Goal: Find specific page/section: Find specific page/section

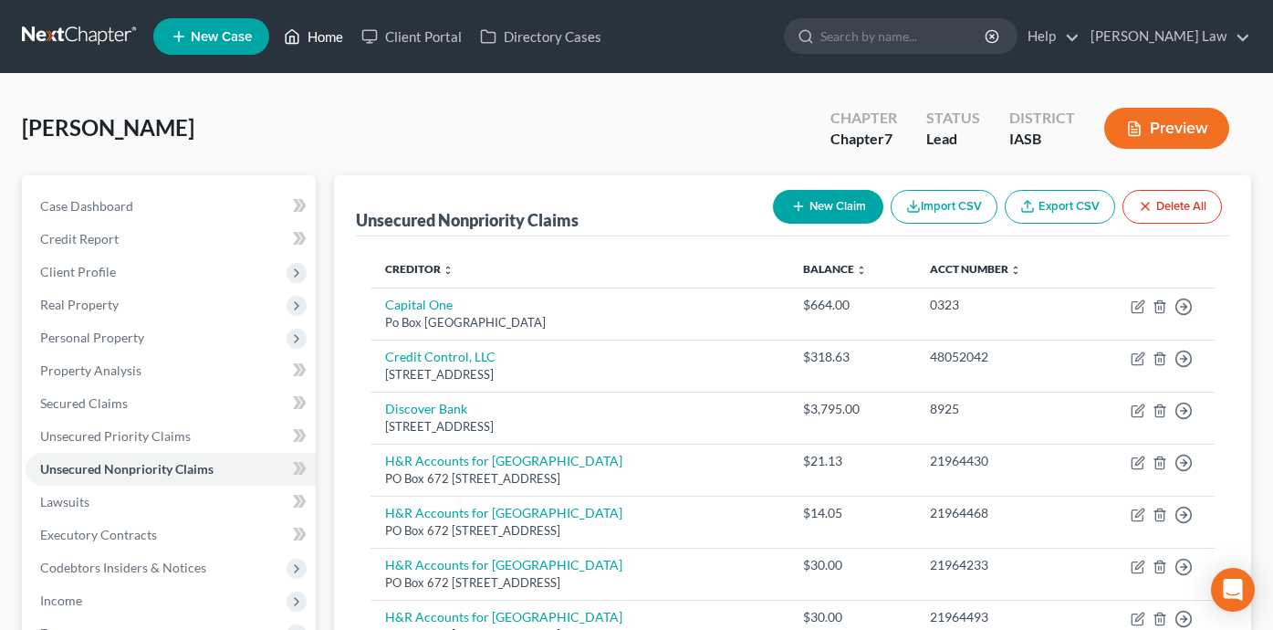
click at [309, 37] on link "Home" at bounding box center [314, 36] width 78 height 33
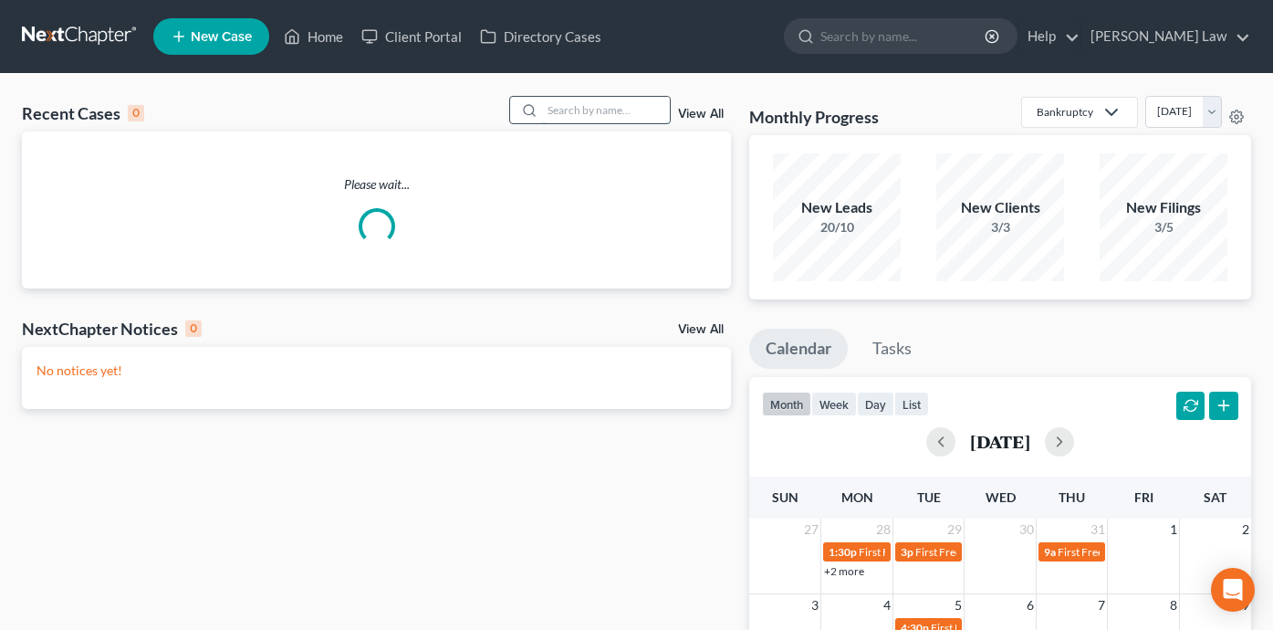
click at [607, 120] on input "search" at bounding box center [606, 110] width 128 height 26
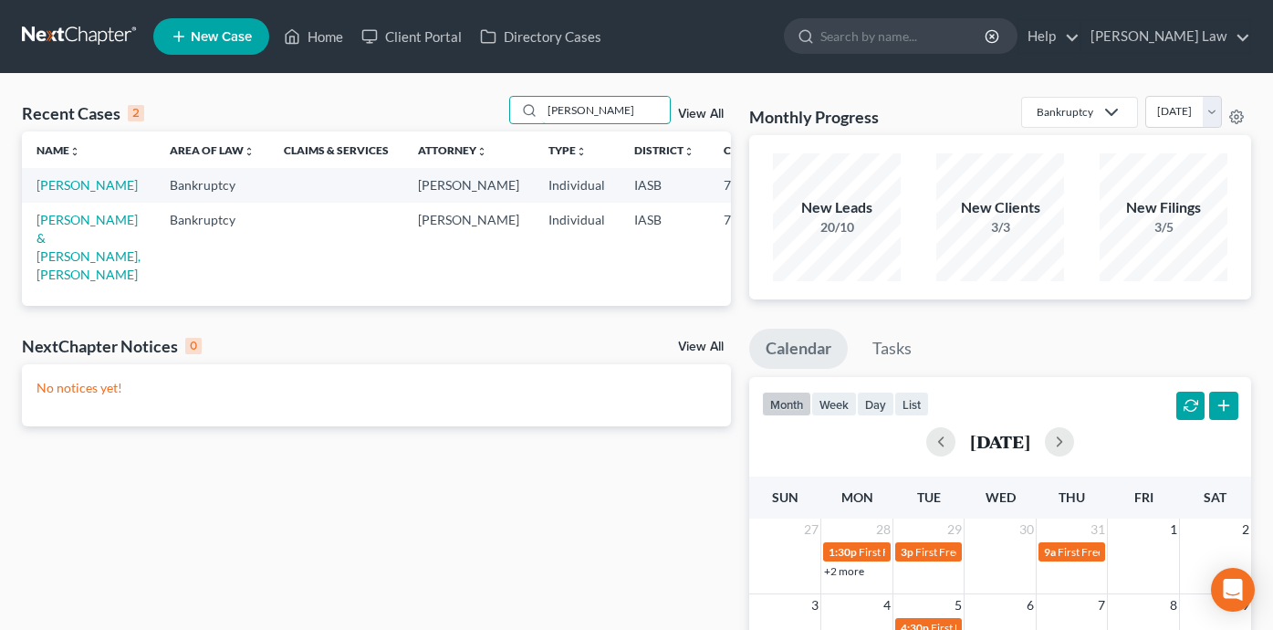
type input "[PERSON_NAME]"
click at [47, 282] on link "[PERSON_NAME] & [PERSON_NAME], [PERSON_NAME]" at bounding box center [89, 247] width 104 height 70
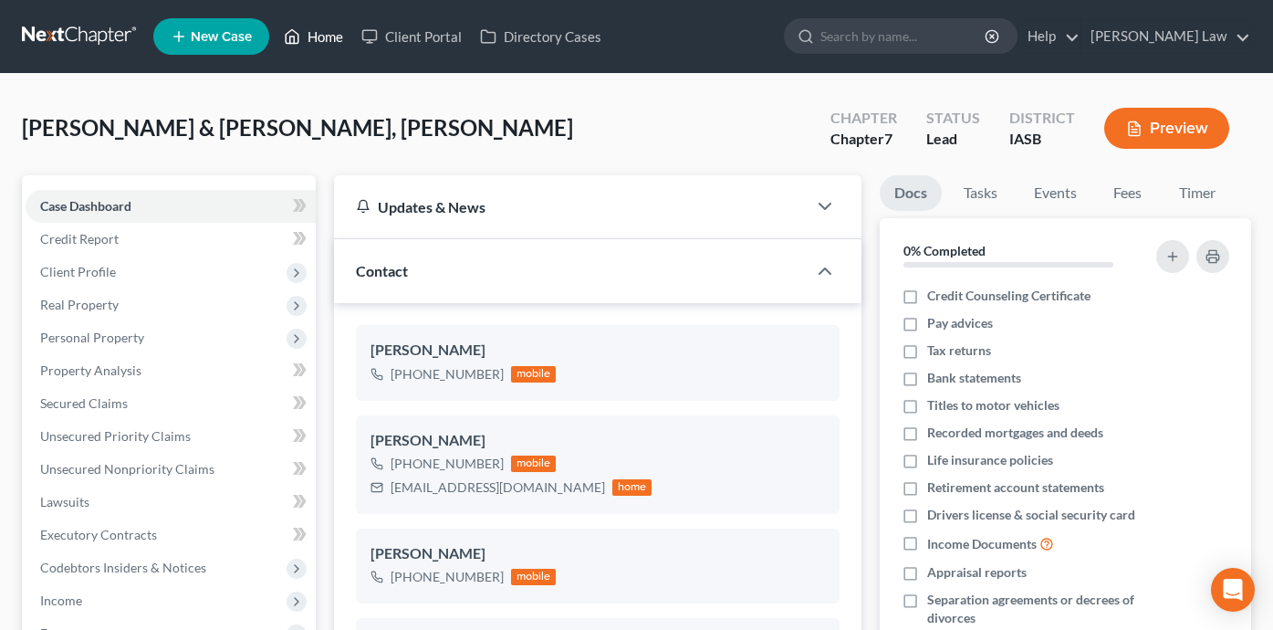
click at [350, 31] on link "Home" at bounding box center [314, 36] width 78 height 33
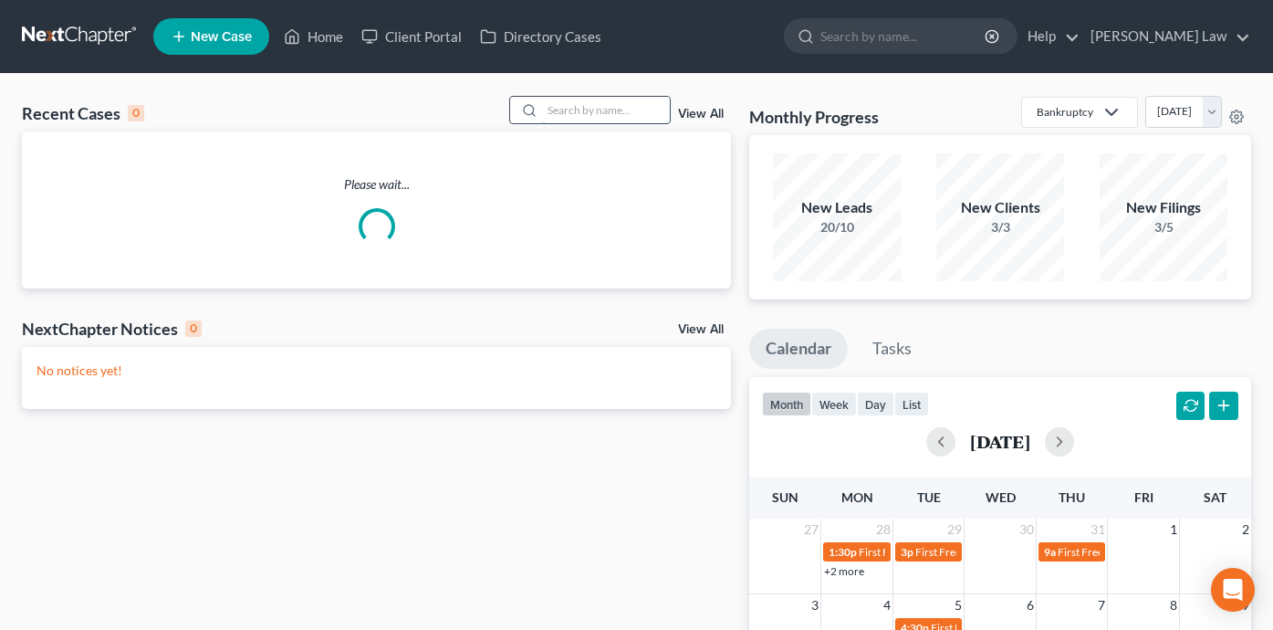
click at [552, 106] on input "search" at bounding box center [606, 110] width 128 height 26
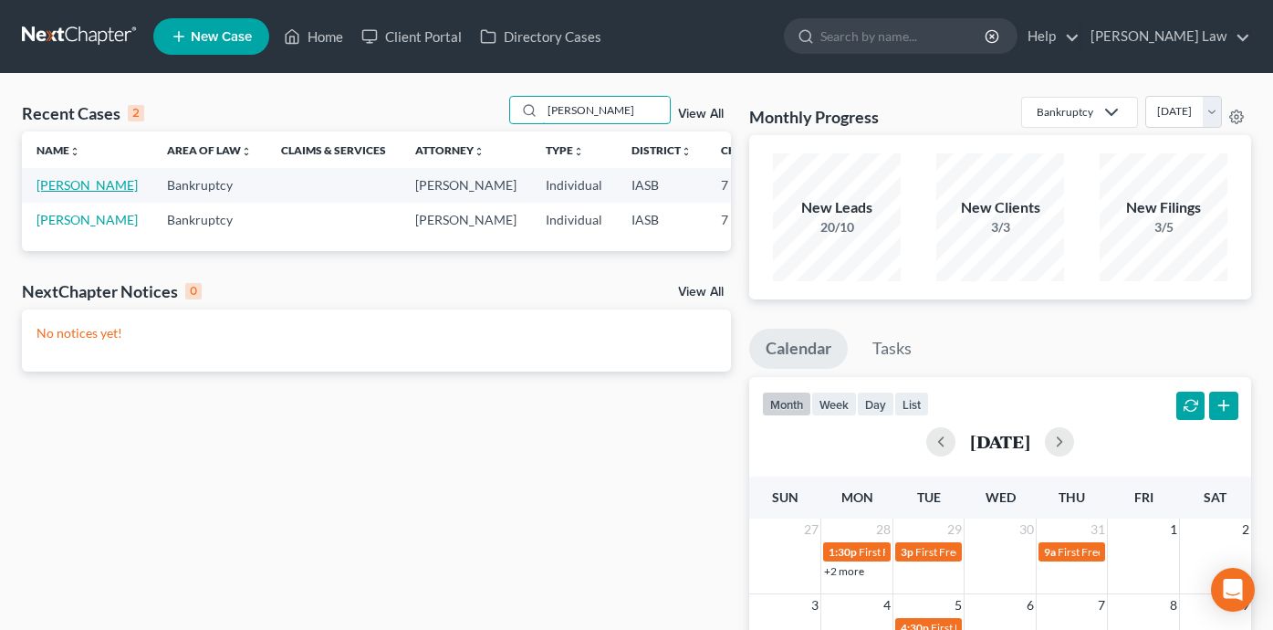
type input "[PERSON_NAME]"
click at [63, 193] on link "[PERSON_NAME]" at bounding box center [87, 185] width 101 height 16
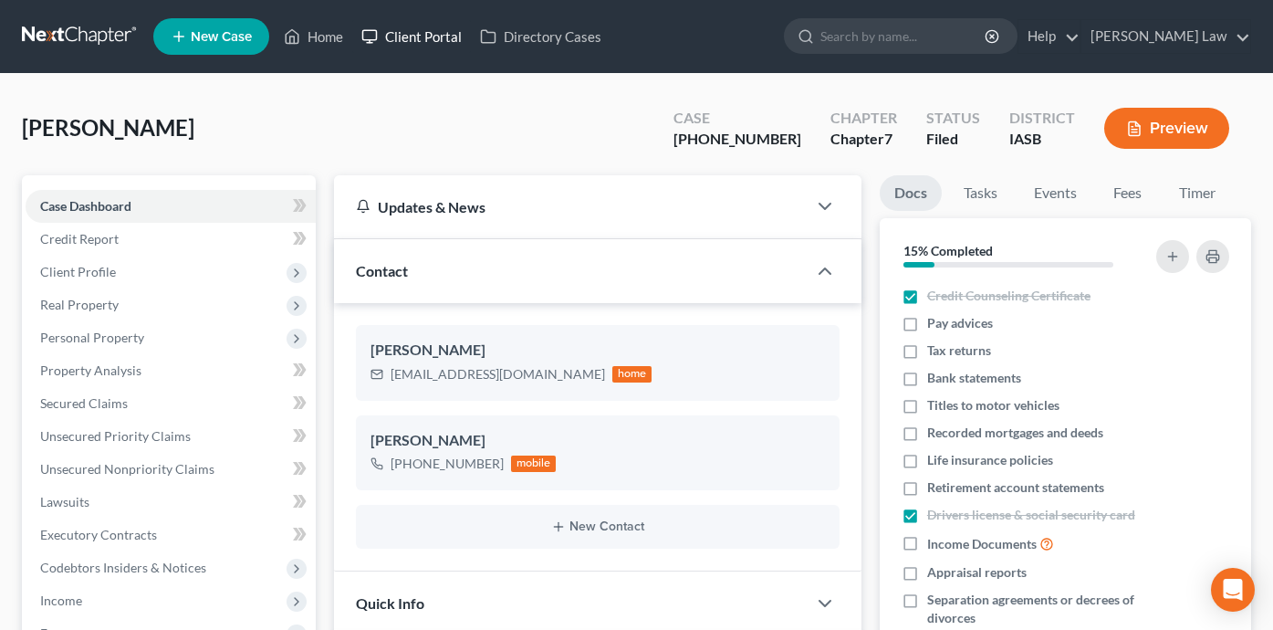
scroll to position [164, 0]
click at [789, 140] on div "[PHONE_NUMBER]" at bounding box center [738, 139] width 128 height 21
drag, startPoint x: 789, startPoint y: 140, endPoint x: 699, endPoint y: 148, distance: 90.7
click at [699, 148] on div "[PERSON_NAME] Upgraded Case [PHONE_NUMBER] Chapter Chapter 7 Status Filed Distr…" at bounding box center [636, 135] width 1229 height 79
copy div "25-01310"
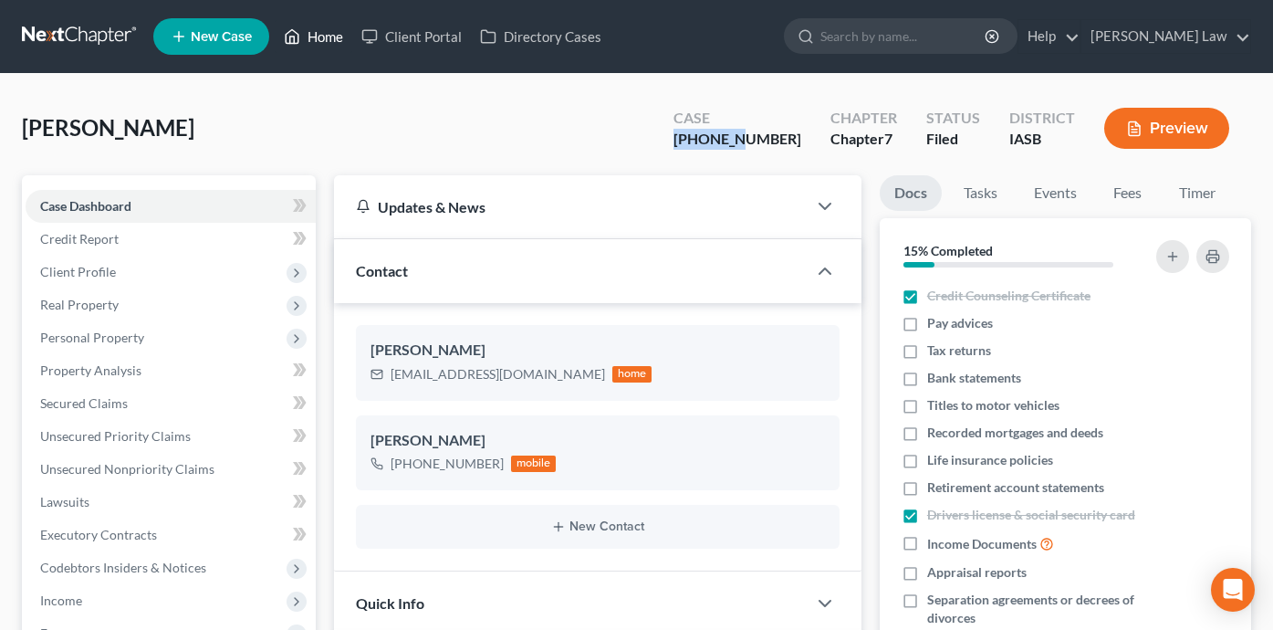
click at [326, 43] on link "Home" at bounding box center [314, 36] width 78 height 33
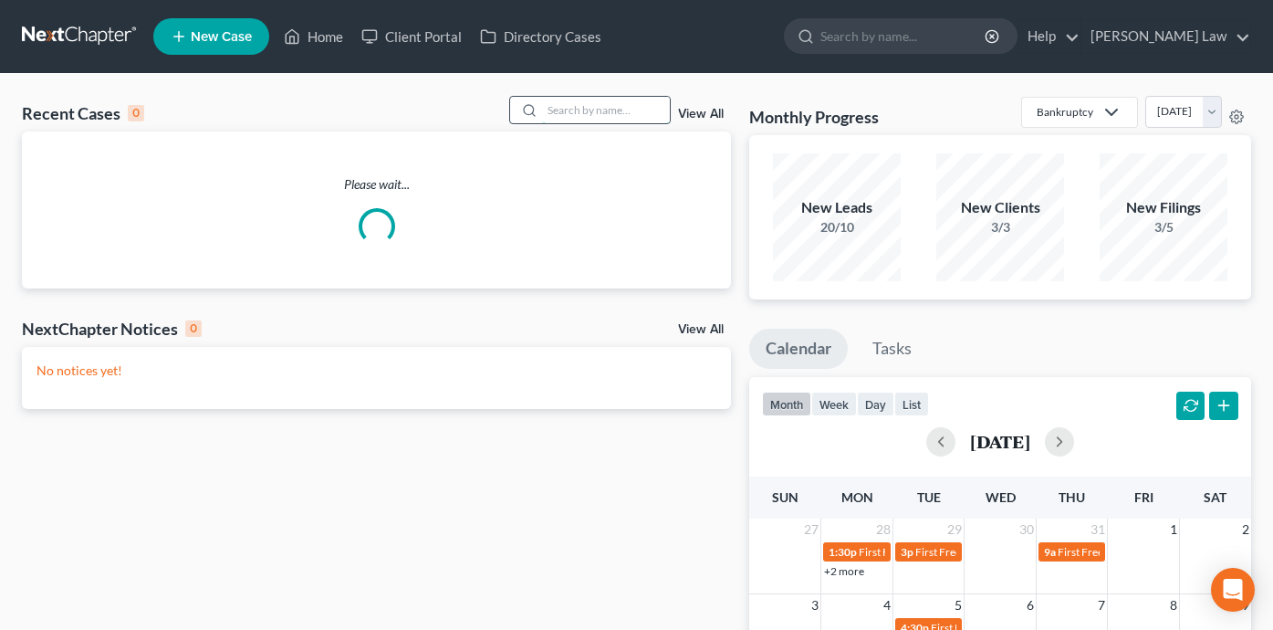
click at [589, 100] on input "search" at bounding box center [606, 110] width 128 height 26
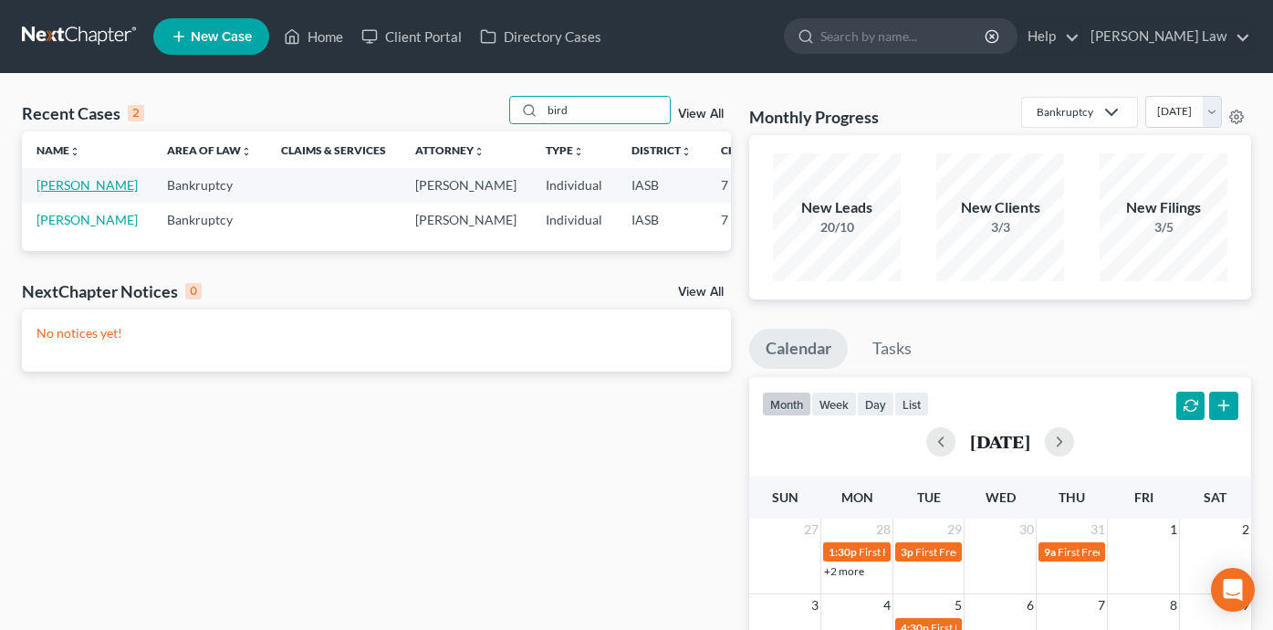
type input "bird"
click at [54, 193] on link "[PERSON_NAME]" at bounding box center [87, 185] width 101 height 16
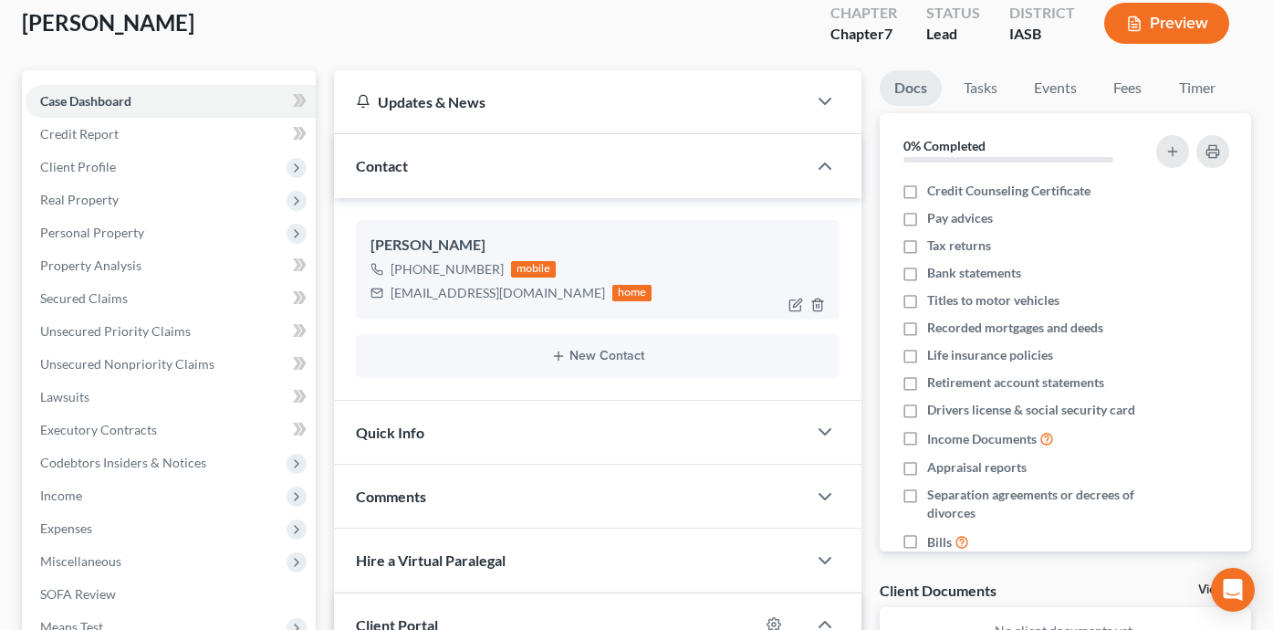
scroll to position [80, 0]
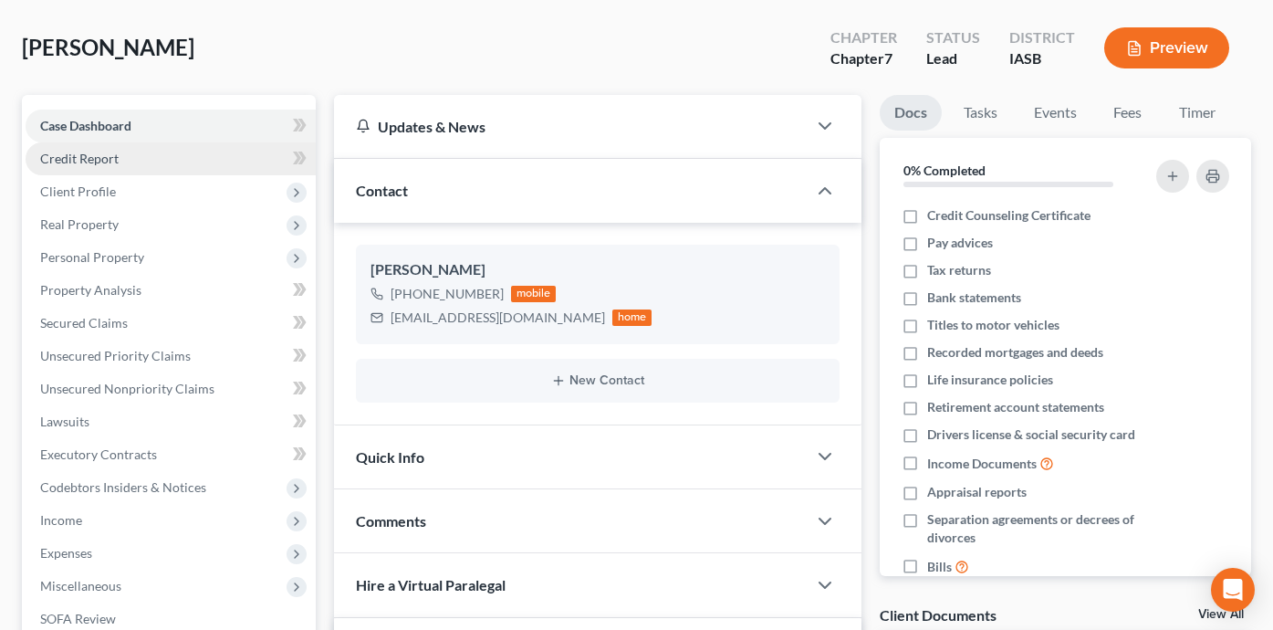
click at [213, 160] on link "Credit Report" at bounding box center [171, 158] width 290 height 33
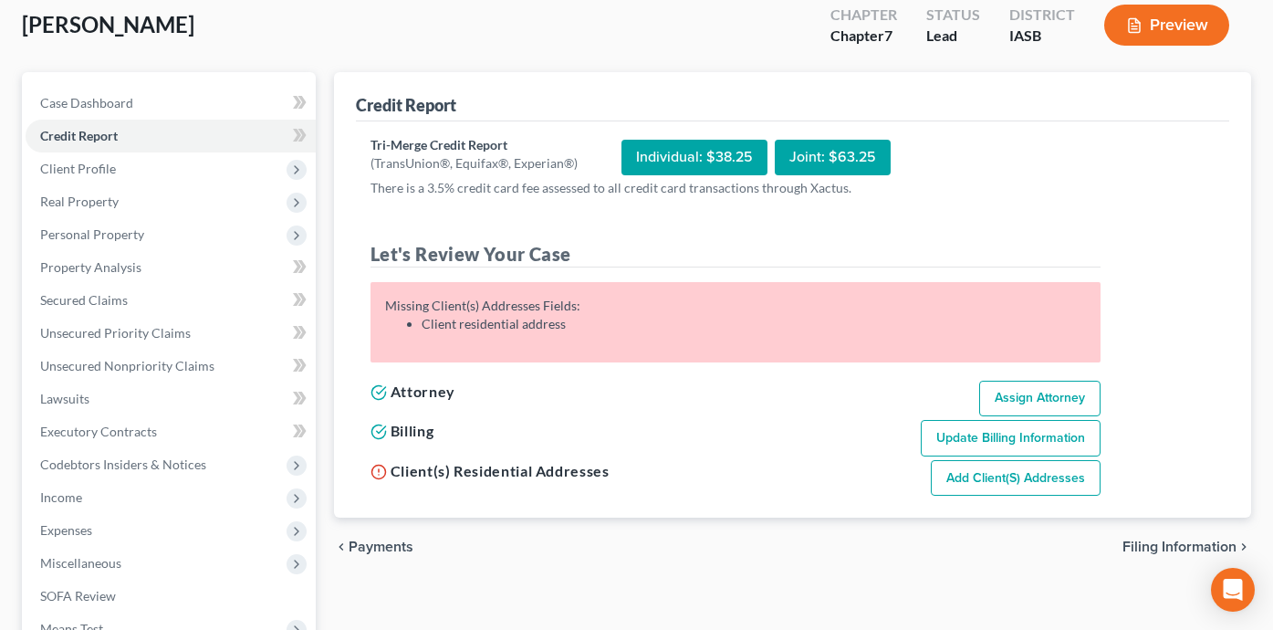
scroll to position [104, 0]
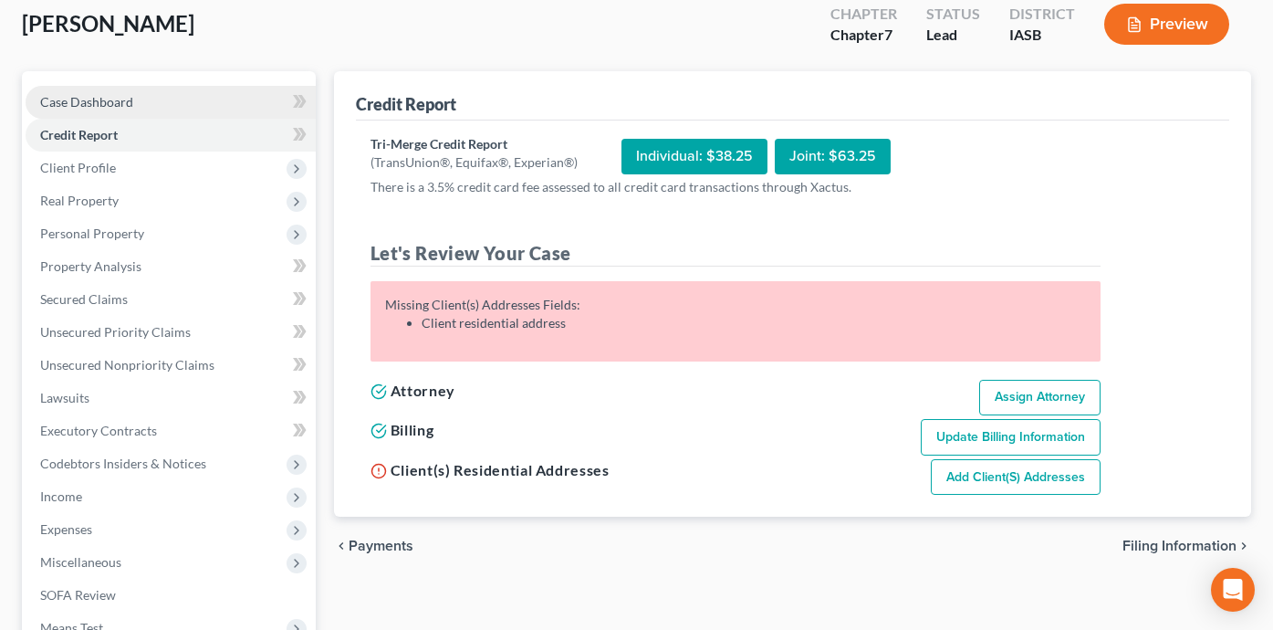
click at [225, 93] on link "Case Dashboard" at bounding box center [171, 102] width 290 height 33
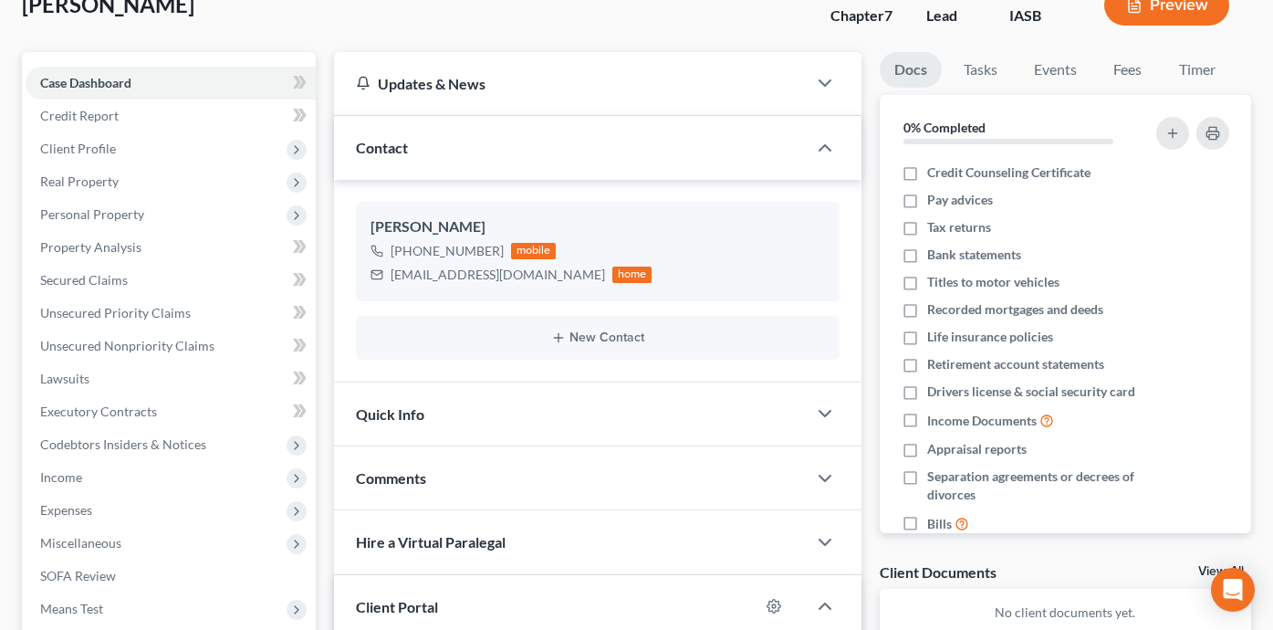
scroll to position [99, 0]
